Goal: Communication & Community: Answer question/provide support

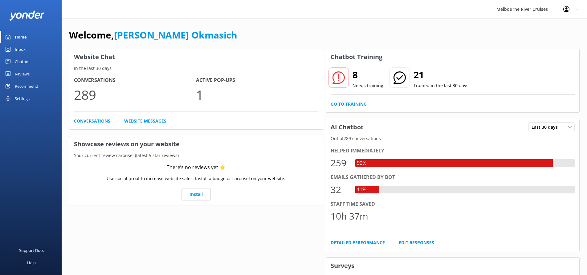
click at [24, 50] on div "Inbox" at bounding box center [20, 49] width 11 height 12
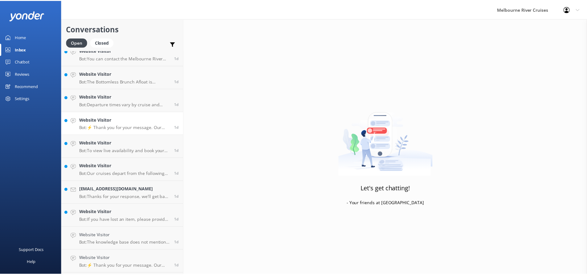
scroll to position [263, 0]
click at [21, 98] on div "Settings" at bounding box center [22, 98] width 15 height 12
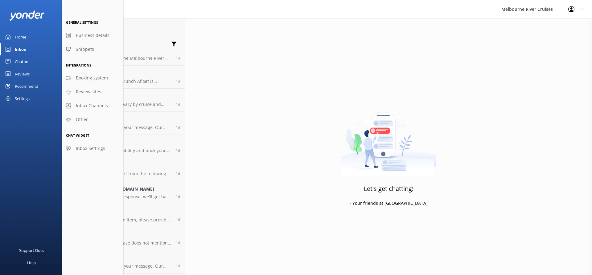
click at [583, 9] on icon at bounding box center [582, 9] width 4 height 4
click at [552, 24] on link "Profile Settings" at bounding box center [561, 25] width 62 height 15
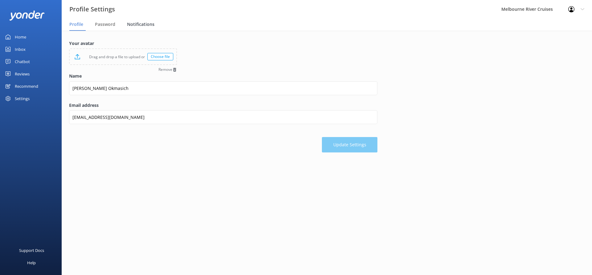
click at [145, 22] on span "Notifications" at bounding box center [140, 24] width 27 height 6
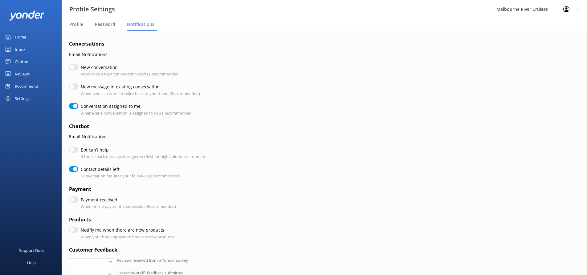
checkbox input "true"
click at [73, 67] on input "New conversation" at bounding box center [73, 67] width 9 height 6
checkbox input "true"
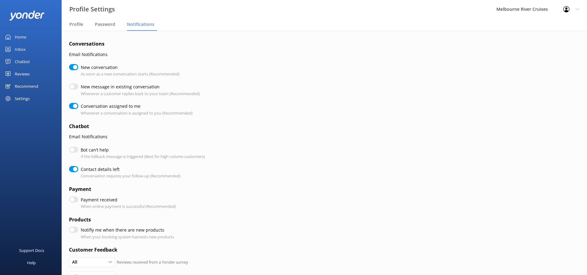
checkbox input "true"
click at [73, 86] on input "New message in existing conversation" at bounding box center [73, 87] width 9 height 6
checkbox input "true"
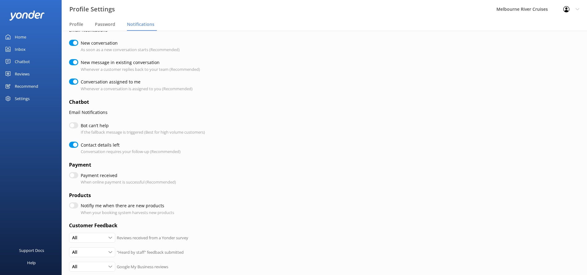
scroll to position [62, 0]
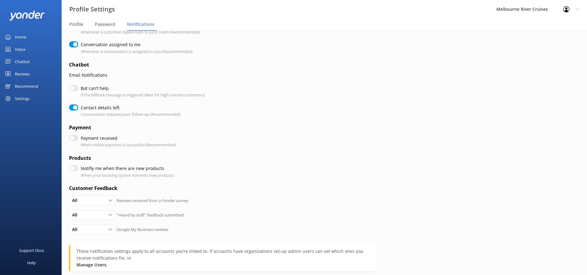
click at [72, 88] on input "Bot can’t help" at bounding box center [73, 88] width 9 height 6
checkbox input "true"
click at [73, 136] on input "Payment received" at bounding box center [73, 138] width 9 height 6
checkbox input "true"
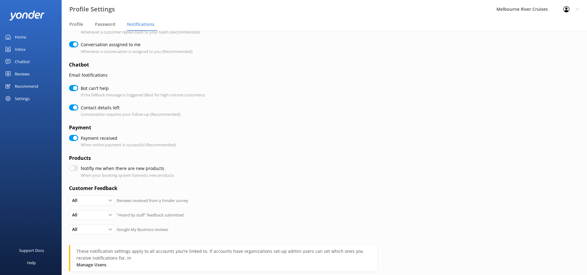
checkbox input "true"
click at [73, 139] on input "Payment received" at bounding box center [73, 138] width 9 height 6
checkbox input "false"
checkbox input "true"
click at [73, 170] on input "Notifiy me when there are new products" at bounding box center [73, 168] width 9 height 6
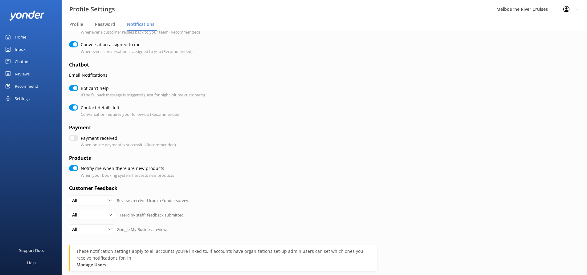
checkbox input "true"
click at [73, 169] on input "Notifiy me when there are new products" at bounding box center [73, 168] width 9 height 6
checkbox input "false"
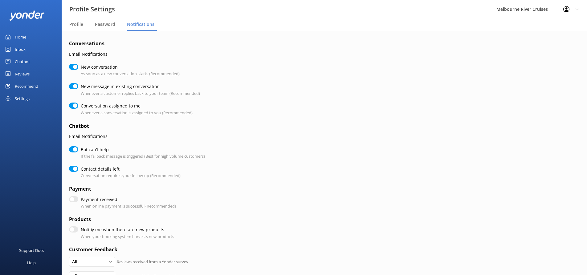
scroll to position [129, 0]
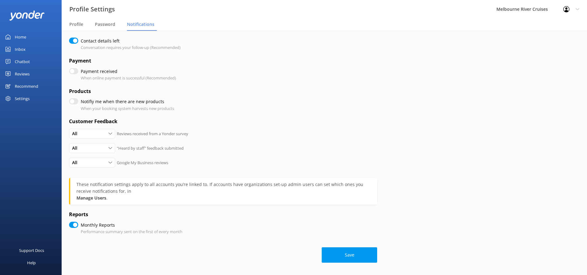
click at [342, 252] on button "Save" at bounding box center [349, 255] width 55 height 15
click at [357, 256] on button "Save" at bounding box center [349, 255] width 55 height 15
checkbox input "true"
click at [15, 50] on div "Inbox" at bounding box center [20, 49] width 11 height 12
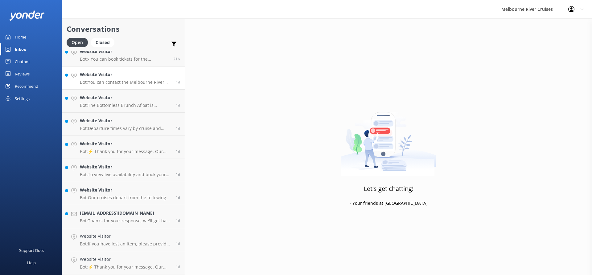
scroll to position [261, 0]
click at [125, 192] on h4 "[EMAIL_ADDRESS][DOMAIN_NAME]" at bounding box center [125, 190] width 91 height 7
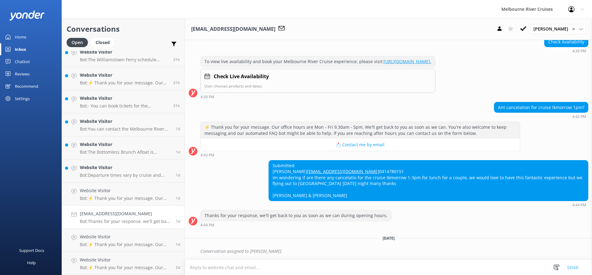
scroll to position [215, 0]
click at [112, 163] on link "Website Visitor Bot: Departure times vary by cruise and season. For the most up…" at bounding box center [123, 171] width 123 height 23
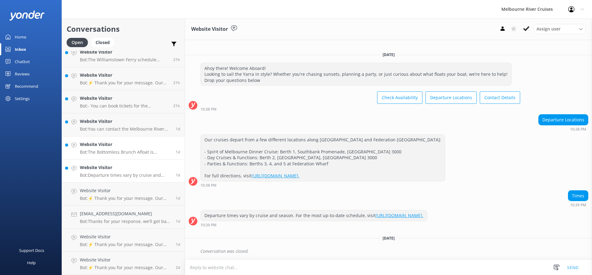
scroll to position [169, 0]
click at [137, 261] on h4 "Website Visitor" at bounding box center [125, 260] width 91 height 7
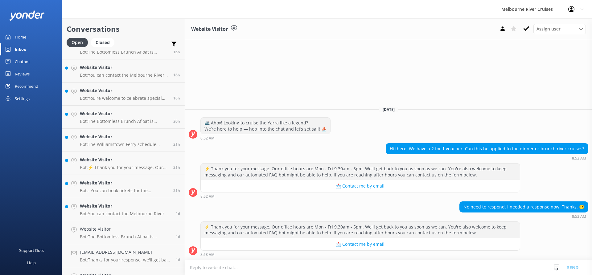
scroll to position [169, 0]
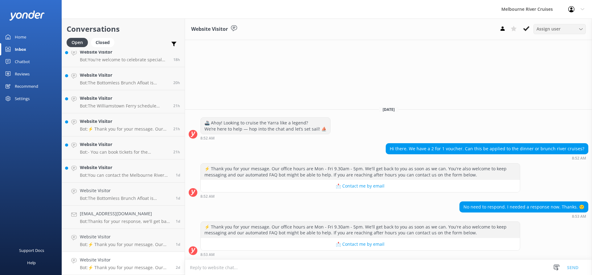
click at [573, 32] on div "Assign user" at bounding box center [559, 29] width 49 height 7
click at [452, 31] on div "Website Visitor Assign user Marketing [PERSON_NAME] [PERSON_NAME] Okmasich [PER…" at bounding box center [388, 29] width 407 height 22
click at [525, 30] on use at bounding box center [526, 28] width 6 height 5
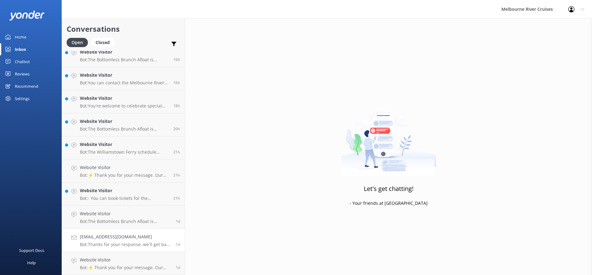
scroll to position [122, 0]
click at [134, 264] on div "Website Visitor Bot: ⚡ Thank you for your message. Our office hours are Mon - F…" at bounding box center [125, 264] width 91 height 14
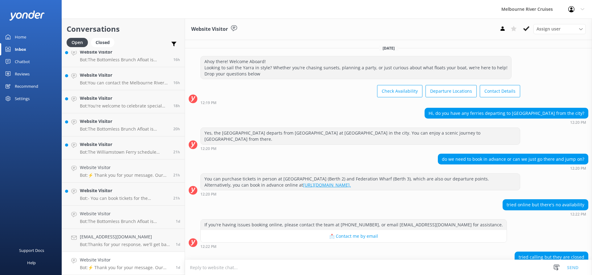
scroll to position [44, 0]
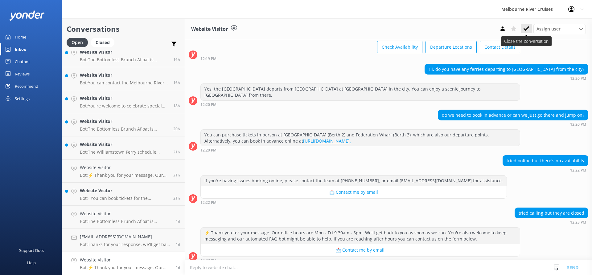
click at [527, 26] on icon at bounding box center [526, 29] width 6 height 6
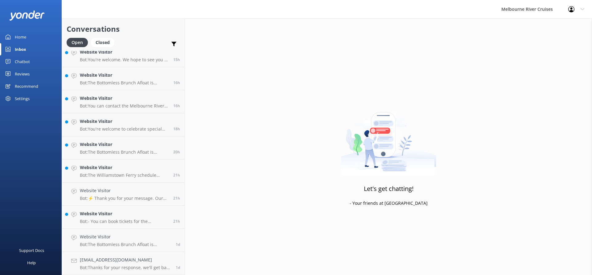
scroll to position [99, 0]
click at [113, 235] on h4 "Website Visitor" at bounding box center [125, 237] width 91 height 7
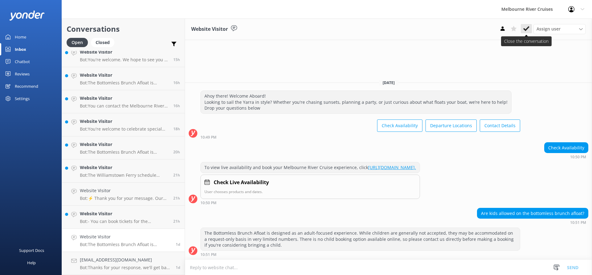
click at [524, 28] on use at bounding box center [526, 28] width 6 height 5
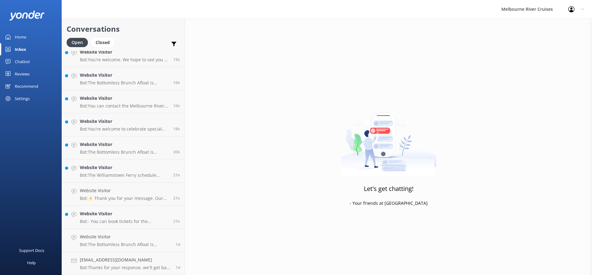
scroll to position [76, 0]
click at [116, 243] on p "Bot: - You can book tickets for the Williamstown Ferry online at [URL][DOMAIN_N…" at bounding box center [124, 245] width 89 height 6
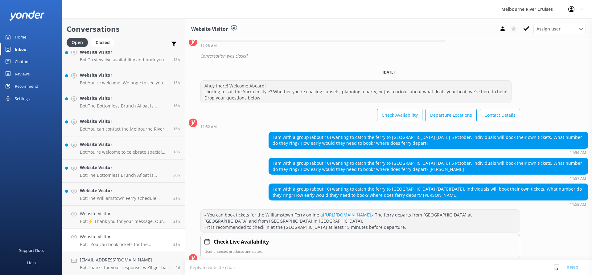
scroll to position [141, 0]
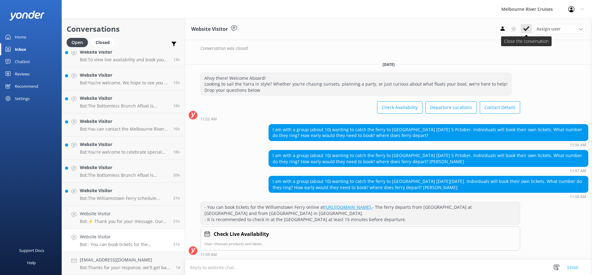
click at [528, 26] on icon at bounding box center [526, 29] width 6 height 6
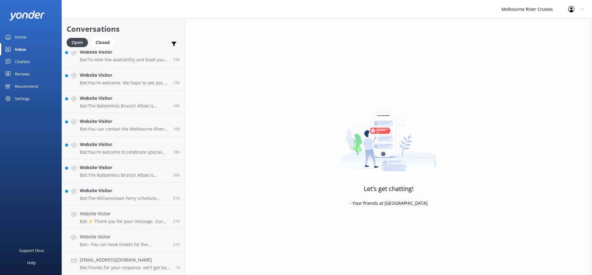
scroll to position [53, 0]
click at [117, 245] on p "Bot: ⚡ Thank you for your message. Our office hours are Mon - Fri 9.30am - 5pm.…" at bounding box center [124, 245] width 89 height 6
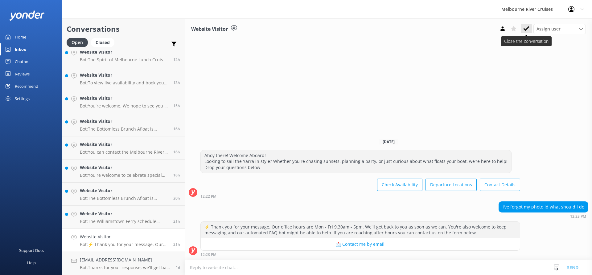
click at [527, 29] on use at bounding box center [526, 28] width 6 height 5
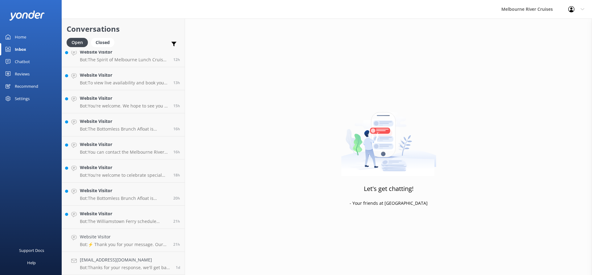
scroll to position [30, 0]
click at [130, 234] on h4 "Website Visitor" at bounding box center [124, 237] width 89 height 7
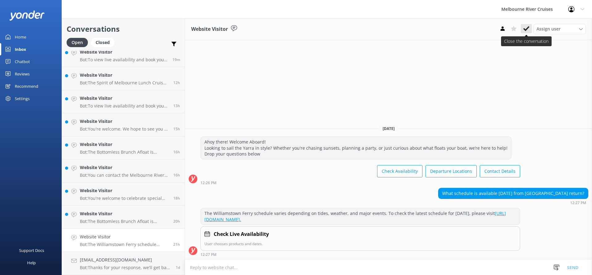
click at [524, 28] on icon at bounding box center [526, 29] width 6 height 6
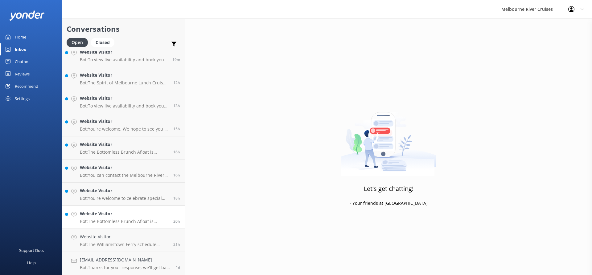
scroll to position [7, 0]
click at [119, 238] on h4 "Website Visitor" at bounding box center [124, 237] width 89 height 7
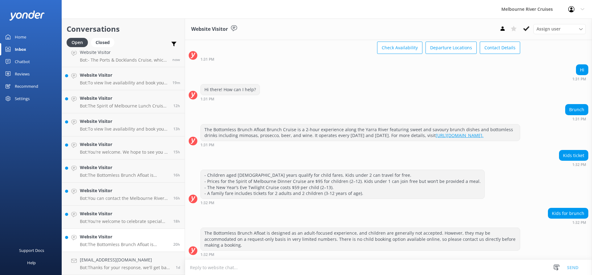
scroll to position [50, 0]
click at [524, 30] on use at bounding box center [526, 28] width 6 height 5
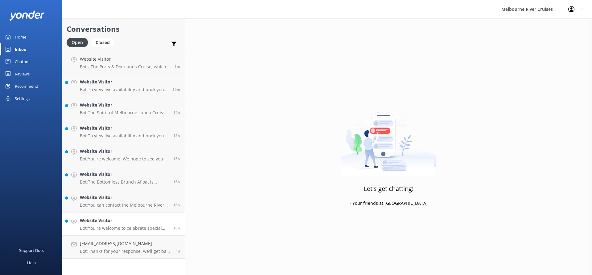
click at [123, 224] on h4 "Website Visitor" at bounding box center [124, 220] width 89 height 7
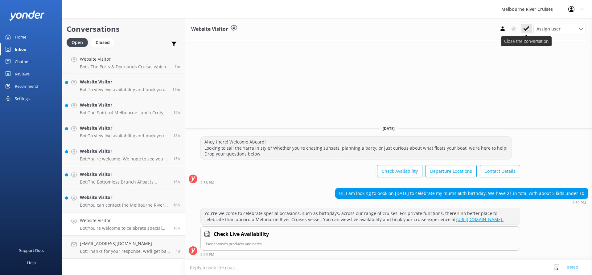
click at [526, 26] on icon at bounding box center [526, 29] width 6 height 6
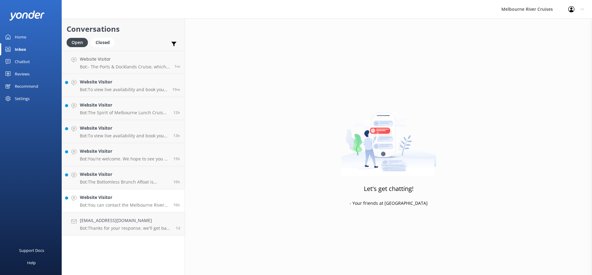
click at [117, 202] on div "Website Visitor Bot: You can contact the Melbourne River Cruises team by emaili…" at bounding box center [124, 201] width 89 height 14
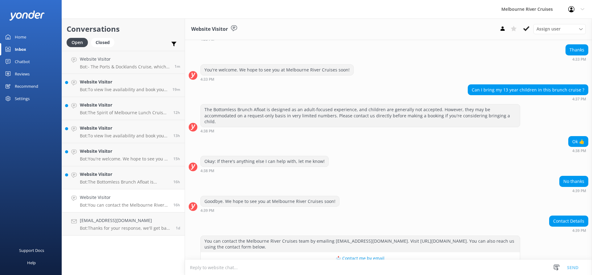
scroll to position [143, 0]
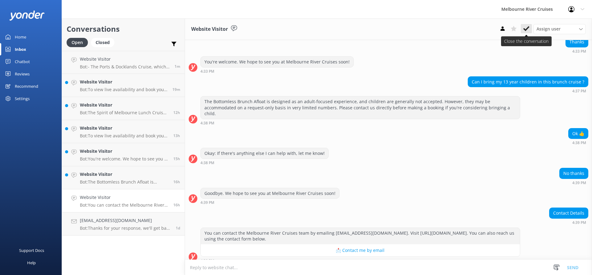
click at [528, 27] on icon at bounding box center [526, 29] width 6 height 6
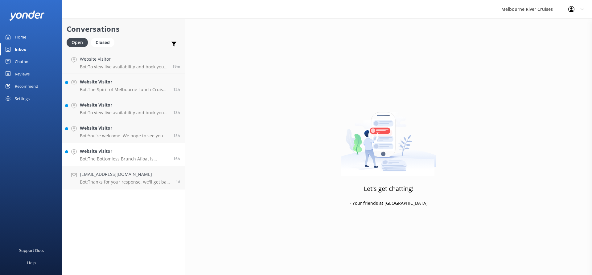
click at [117, 153] on h4 "Website Visitor" at bounding box center [124, 151] width 89 height 7
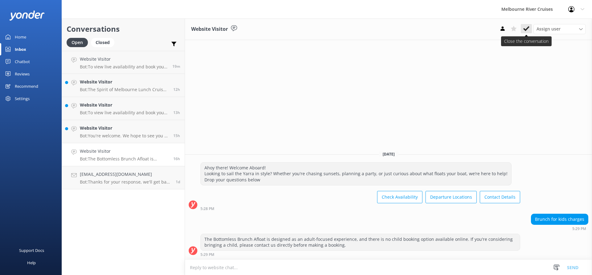
click at [527, 27] on icon at bounding box center [526, 29] width 6 height 6
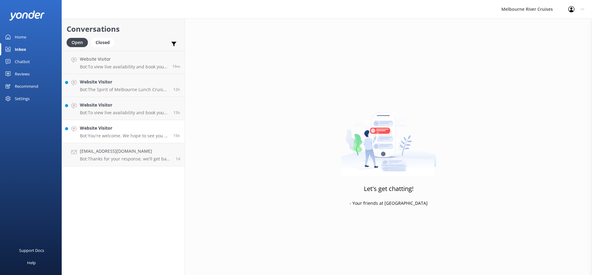
click at [108, 132] on div "Website Visitor Bot: You're welcome. We hope to see you at Melbourne River Crui…" at bounding box center [124, 132] width 89 height 14
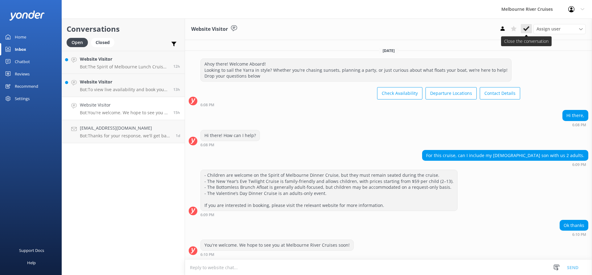
click at [529, 27] on icon at bounding box center [526, 29] width 6 height 6
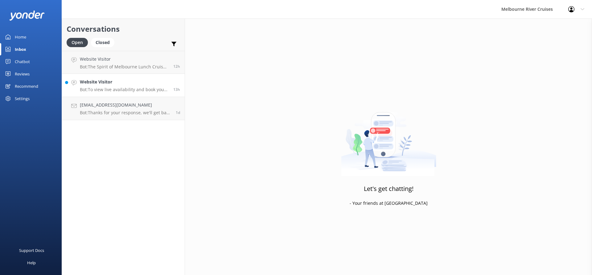
click at [115, 88] on p "Bot: To view live availability and book your Melbourne River Cruise experience,…" at bounding box center [124, 90] width 89 height 6
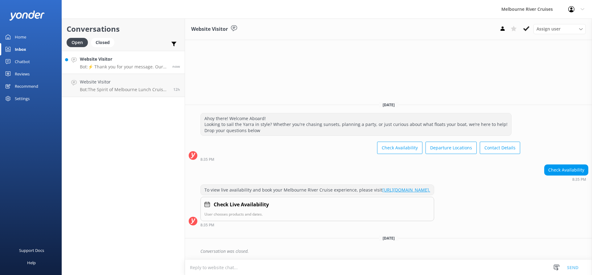
click at [121, 67] on p "Bot: ⚡ Thank you for your message. Our office hours are Mon - Fri 9.30am - 5pm.…" at bounding box center [124, 67] width 88 height 6
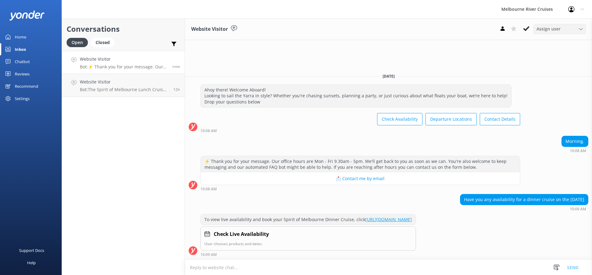
click at [571, 27] on div "Assign user" at bounding box center [559, 29] width 49 height 7
click at [566, 77] on div "[PERSON_NAME] Okmasich" at bounding box center [561, 79] width 48 height 6
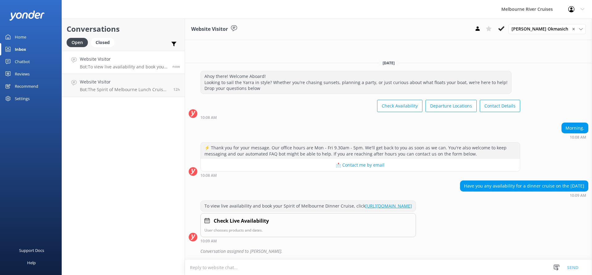
click at [227, 271] on textarea at bounding box center [388, 267] width 407 height 15
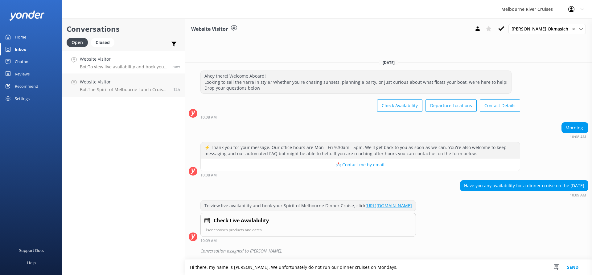
click at [381, 267] on textarea "Hi there, my name is [PERSON_NAME]. We unfortunately do not run our dinner crui…" at bounding box center [388, 267] width 407 height 15
click at [368, 268] on textarea "Hi there, my name is [PERSON_NAME]. We unfortunately do not run our dinner crui…" at bounding box center [388, 267] width 407 height 15
click at [515, 271] on textarea "Hi there, my name is [PERSON_NAME]. We unfortunately do not run our dinner crui…" at bounding box center [388, 267] width 407 height 15
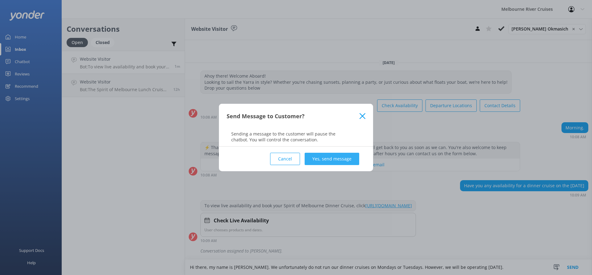
type textarea "Hi there, my name is [PERSON_NAME]. We unfortunately do not run our dinner crui…"
click at [337, 158] on button "Yes, send message" at bounding box center [332, 159] width 55 height 12
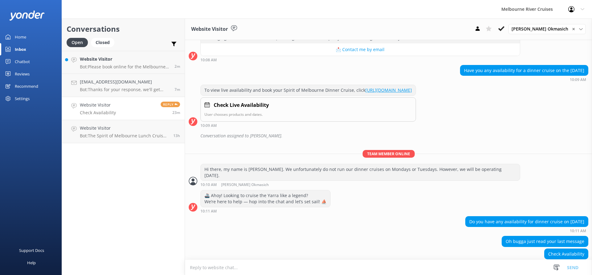
scroll to position [116, 0]
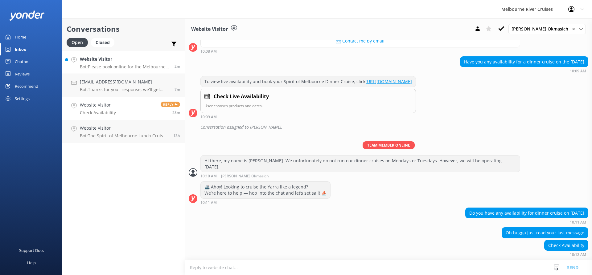
click at [133, 72] on link "Website Visitor Bot: Please book online for the Melbourne Highlights Cruise at …" at bounding box center [123, 62] width 123 height 23
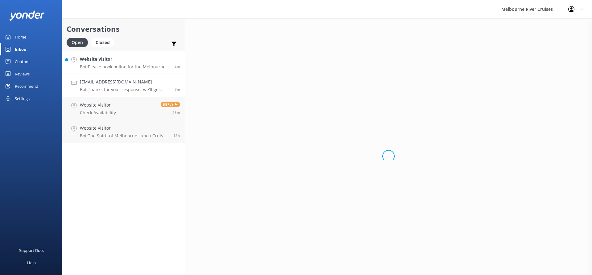
click at [132, 86] on div "[EMAIL_ADDRESS][DOMAIN_NAME] Bot: Thanks for your response, we'll get back to y…" at bounding box center [125, 86] width 90 height 14
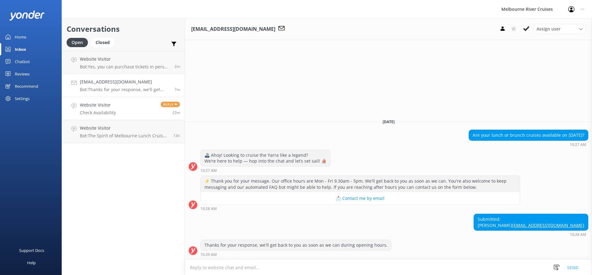
click at [137, 105] on link "Website Visitor Check Availability Reply 23m" at bounding box center [123, 108] width 123 height 23
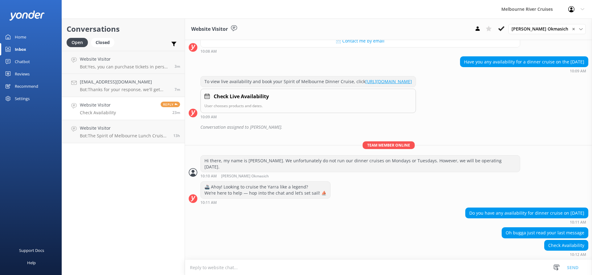
scroll to position [116, 0]
click at [120, 108] on link "Website Visitor Check Availability Reply 23m" at bounding box center [123, 108] width 123 height 23
click at [152, 132] on h4 "Website Visitor" at bounding box center [124, 128] width 89 height 7
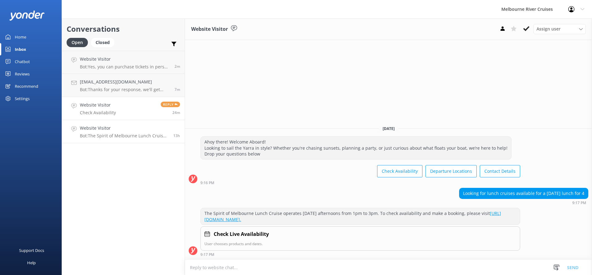
click at [147, 113] on link "Website Visitor Check Availability Reply 24m" at bounding box center [123, 108] width 123 height 23
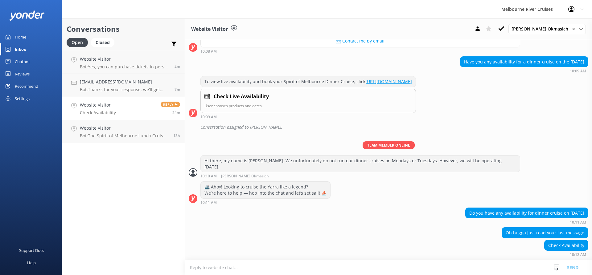
scroll to position [116, 0]
click at [141, 88] on p "Bot: Thanks for your response, we'll get back to you as soon as we can during o…" at bounding box center [125, 90] width 90 height 6
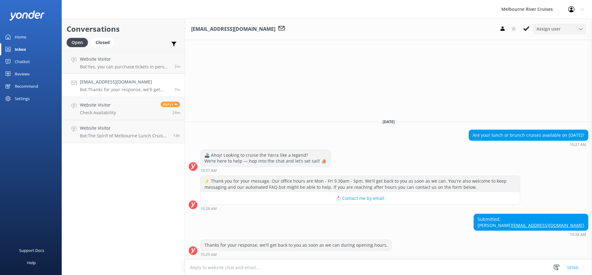
click at [567, 28] on div "Assign user" at bounding box center [559, 29] width 49 height 7
click at [551, 92] on div "[PERSON_NAME]" at bounding box center [551, 91] width 29 height 6
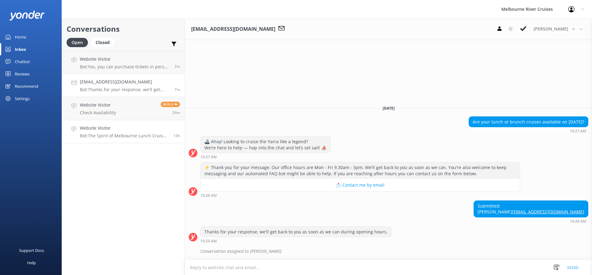
click at [136, 138] on p "Bot: The Spirit of Melbourne Lunch Cruise operates [DATE] afternoons from 1pm t…" at bounding box center [124, 136] width 89 height 6
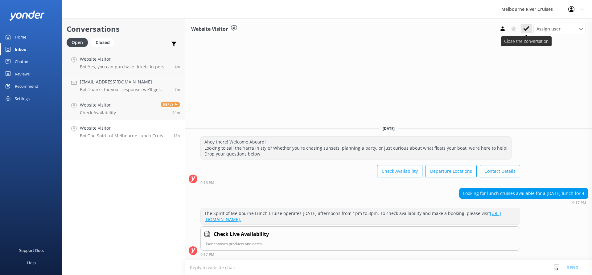
click at [528, 28] on use at bounding box center [526, 28] width 6 height 5
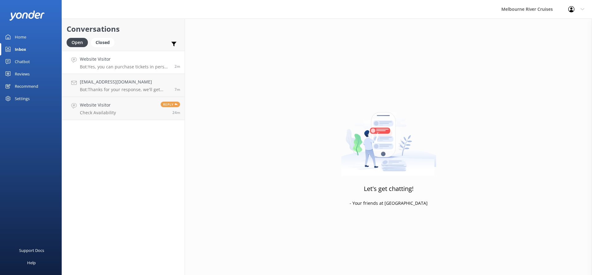
click at [127, 63] on div "Website Visitor Bot: Yes, you can purchase tickets in person at [GEOGRAPHIC_DAT…" at bounding box center [125, 62] width 90 height 13
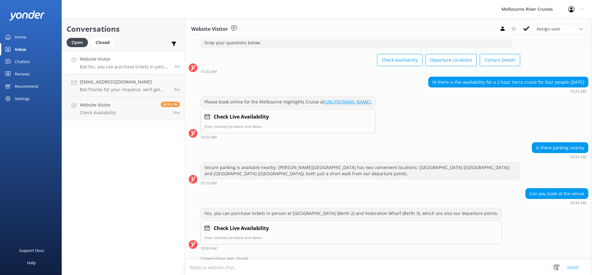
scroll to position [45, 0]
